Goal: Information Seeking & Learning: Check status

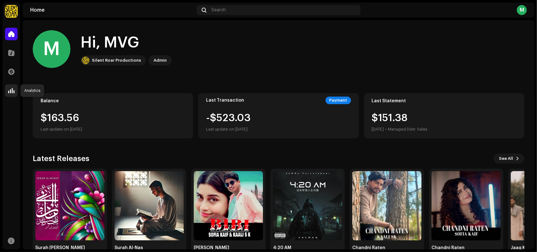
click at [6, 92] on div at bounding box center [11, 90] width 13 height 13
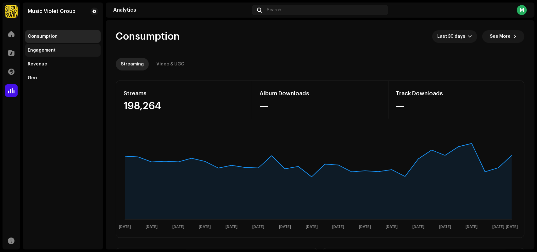
click at [42, 52] on div "Engagement" at bounding box center [42, 50] width 28 height 5
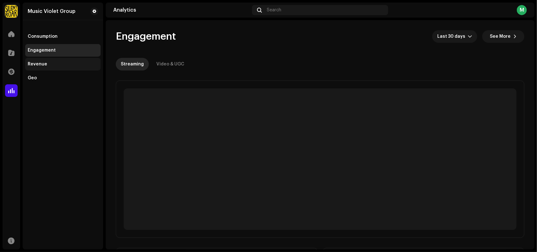
click at [51, 66] on div "Revenue" at bounding box center [63, 64] width 70 height 5
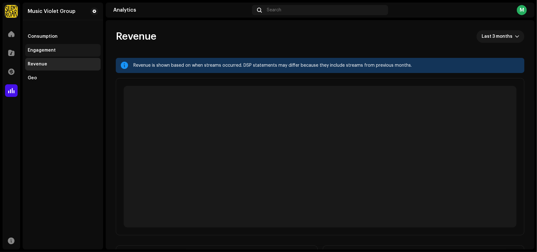
click at [44, 49] on div "Engagement" at bounding box center [42, 50] width 28 height 5
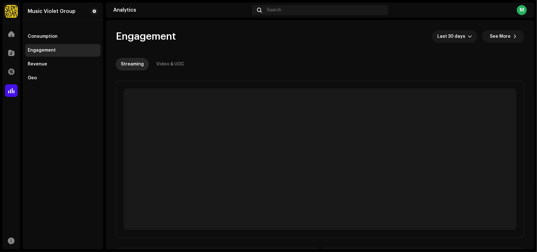
click at [2, 53] on div "Music Violet Group Home Catalog Transactions Analytics Resources Music Violet G…" at bounding box center [268, 126] width 537 height 252
click at [5, 54] on div at bounding box center [11, 53] width 13 height 13
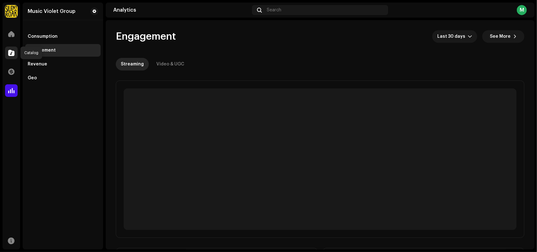
click at [5, 54] on div at bounding box center [11, 53] width 13 height 13
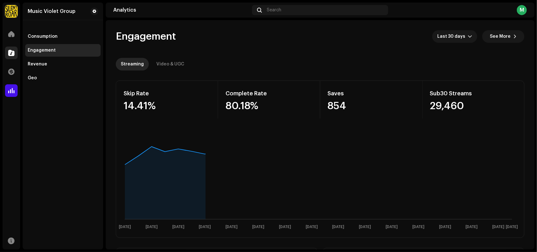
click at [5, 54] on div at bounding box center [11, 53] width 13 height 13
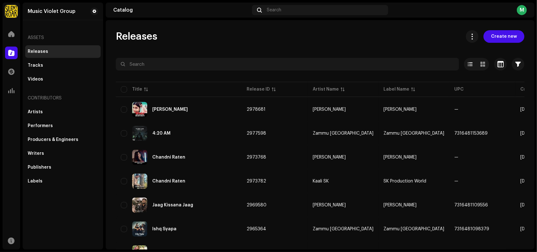
click at [207, 42] on div "Releases Create new" at bounding box center [320, 36] width 409 height 13
click at [205, 40] on div "Releases Create new" at bounding box center [320, 36] width 409 height 13
click at [13, 35] on span at bounding box center [11, 33] width 6 height 5
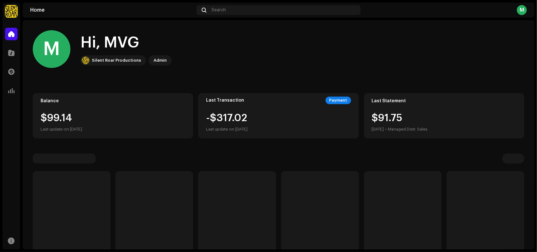
click at [13, 35] on span at bounding box center [11, 33] width 6 height 5
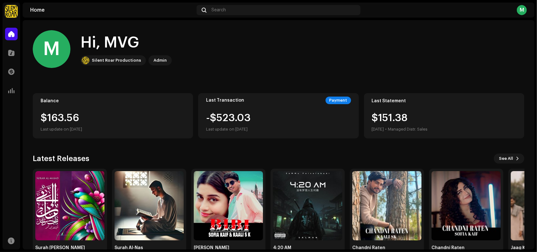
click at [280, 54] on div "M Hi, MVG Silent Roar Productions Admin" at bounding box center [279, 49] width 492 height 38
click at [5, 68] on div at bounding box center [11, 71] width 13 height 13
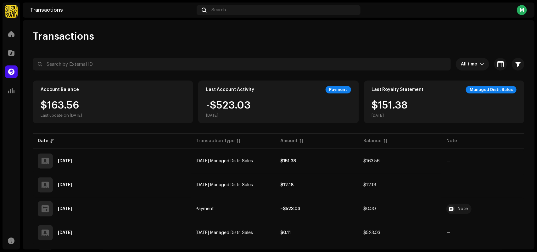
click at [242, 38] on div "Transactions" at bounding box center [279, 36] width 492 height 13
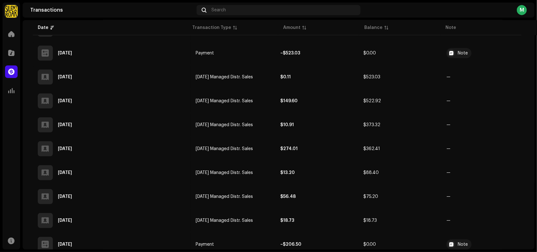
scroll to position [173, 0]
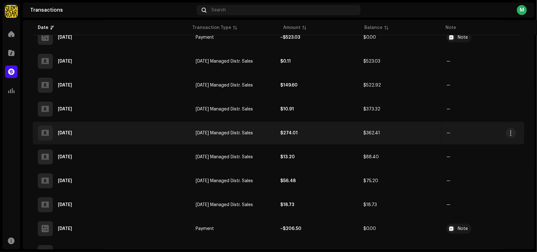
click at [114, 136] on div "[DATE]" at bounding box center [112, 133] width 148 height 15
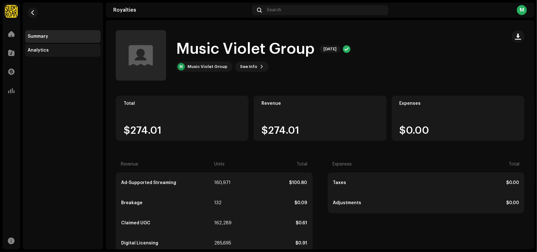
click at [57, 51] on div "Analytics" at bounding box center [63, 50] width 70 height 5
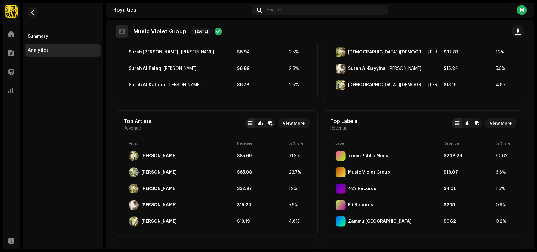
scroll to position [160, 0]
